Goal: Task Accomplishment & Management: Complete application form

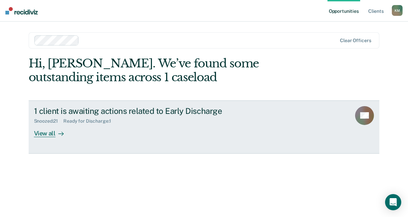
click at [86, 124] on div "Ready for Discharge : 1" at bounding box center [89, 121] width 53 height 6
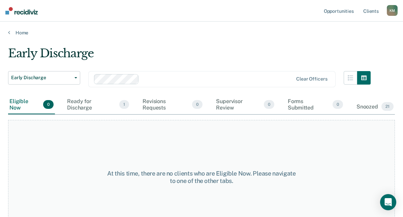
click at [97, 133] on div "At this time, there are no clients who are Eligible Now. Please navigate to one…" at bounding box center [201, 177] width 387 height 115
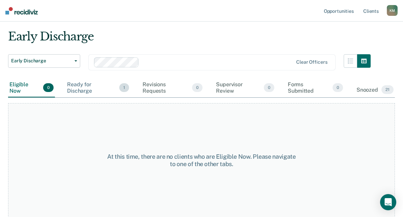
click at [83, 86] on div "Ready for Discharge 1" at bounding box center [98, 88] width 65 height 19
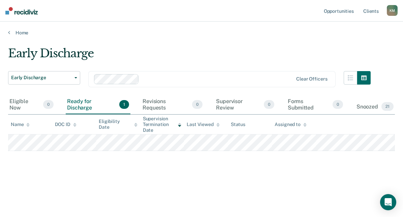
scroll to position [0, 0]
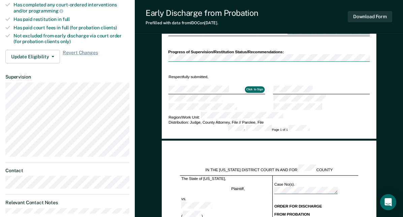
scroll to position [231, 0]
click at [256, 86] on button "Click to Sign" at bounding box center [255, 89] width 20 height 6
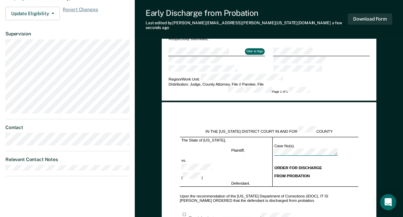
scroll to position [271, 0]
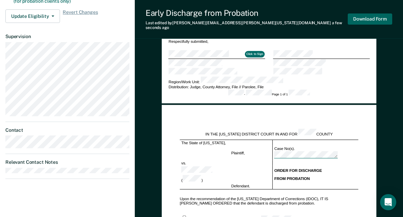
click at [364, 18] on button "Download Form" at bounding box center [370, 18] width 45 height 11
type textarea "x"
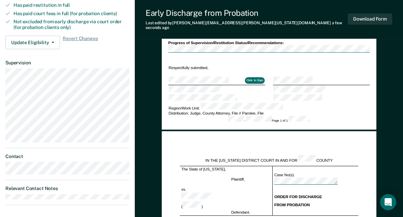
scroll to position [242, 0]
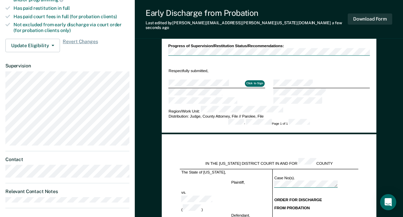
click at [111, 63] on dl "Supervision" at bounding box center [67, 104] width 124 height 83
click at [284, 11] on div "Early Discharge from Probation Last edited by [PERSON_NAME][EMAIL_ADDRESS][PERS…" at bounding box center [269, 19] width 269 height 39
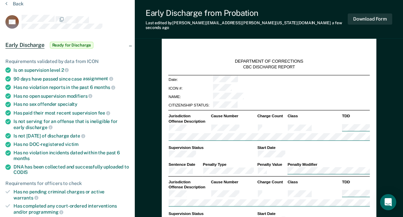
scroll to position [0, 0]
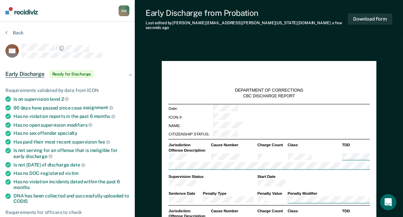
click at [7, 31] on button "Back" at bounding box center [14, 33] width 18 height 6
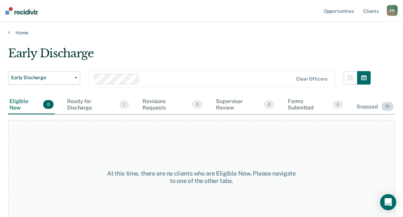
click at [366, 107] on div "Snoozed 21" at bounding box center [376, 107] width 40 height 15
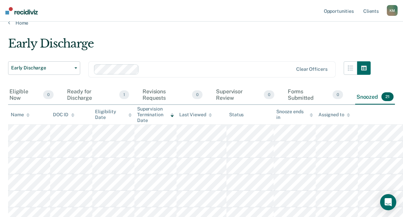
scroll to position [31, 0]
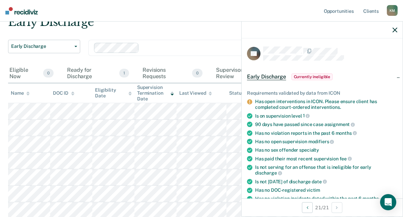
click at [267, 77] on span "Early Discharge" at bounding box center [266, 77] width 39 height 7
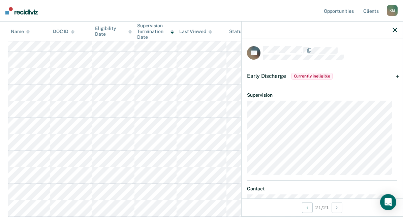
scroll to position [0, 0]
click at [313, 76] on span "Currently ineligible" at bounding box center [312, 77] width 41 height 7
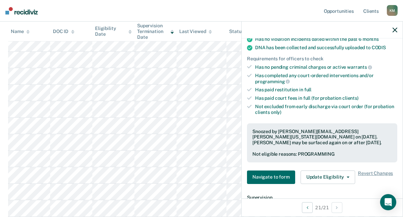
scroll to position [198, 0]
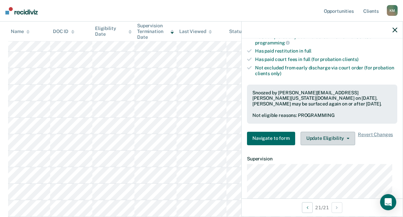
click at [313, 136] on button "Update Eligibility" at bounding box center [328, 138] width 55 height 13
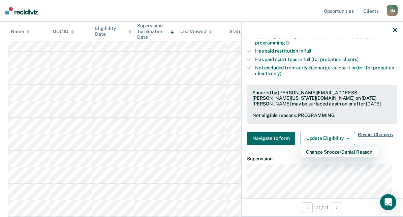
click at [366, 132] on span "Revert Changes" at bounding box center [375, 138] width 35 height 13
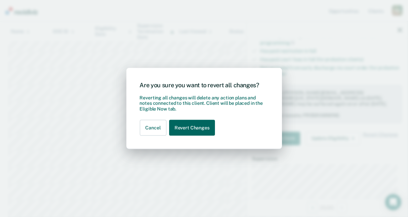
click at [179, 129] on button "Revert Changes" at bounding box center [192, 128] width 46 height 16
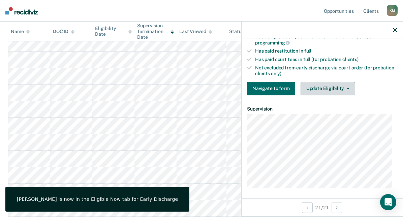
click at [333, 88] on button "Update Eligibility" at bounding box center [328, 88] width 55 height 13
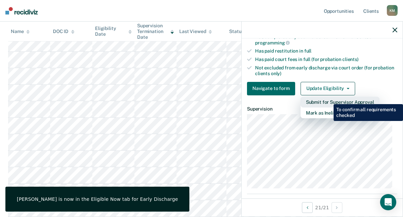
click at [329, 99] on button "Submit for Supervisor Approval" at bounding box center [340, 102] width 79 height 11
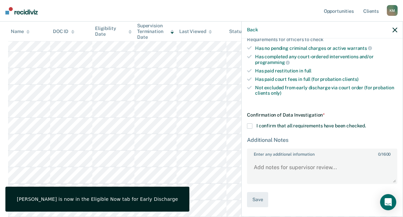
scroll to position [176, 0]
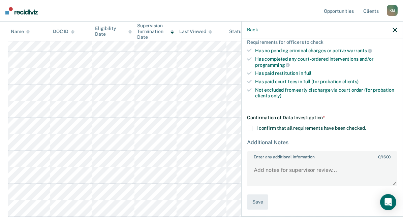
click at [250, 126] on span at bounding box center [249, 128] width 5 height 5
click at [366, 126] on input "I confirm that all requirements have been checked." at bounding box center [366, 126] width 0 height 0
click at [270, 170] on textarea "Enter any additional information 0 / 1600" at bounding box center [322, 173] width 149 height 25
type textarea "F"
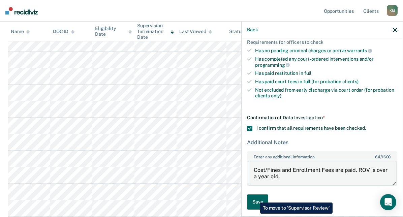
type textarea "Cost/Fines and Enrollment Fees are paid. ROV is over a year old."
click at [255, 198] on button "Save" at bounding box center [257, 202] width 21 height 15
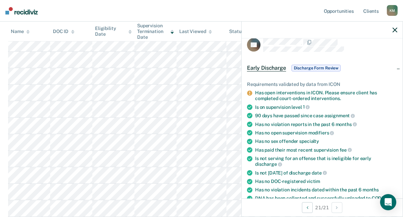
scroll to position [0, 0]
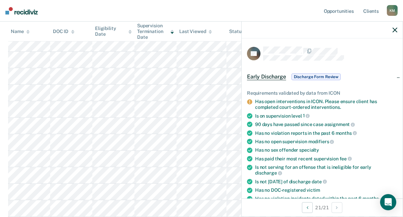
drag, startPoint x: 39, startPoint y: 11, endPoint x: 16, endPoint y: 12, distance: 23.0
click at [16, 12] on nav "Opportunities Client s [PERSON_NAME] K M Profile How it works Log Out" at bounding box center [201, 11] width 403 height 22
